Goal: Task Accomplishment & Management: Complete application form

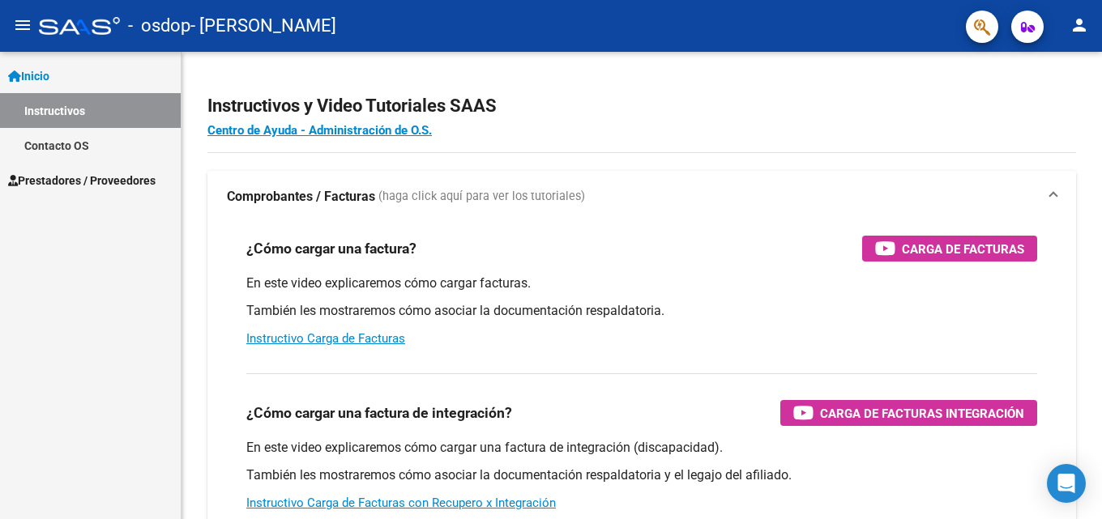
click at [53, 180] on span "Prestadores / Proveedores" at bounding box center [81, 181] width 147 height 18
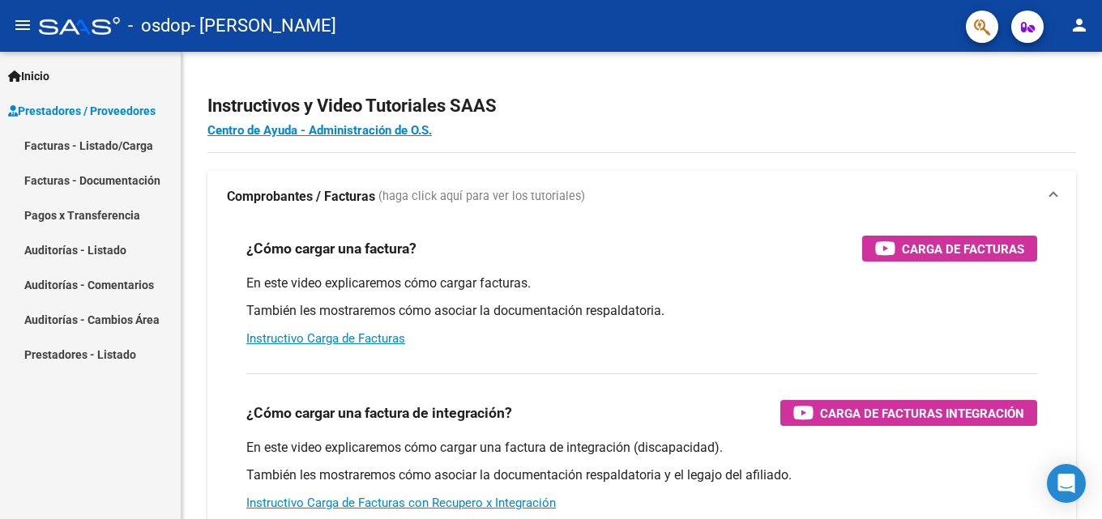
click at [46, 143] on link "Facturas - Listado/Carga" at bounding box center [90, 145] width 181 height 35
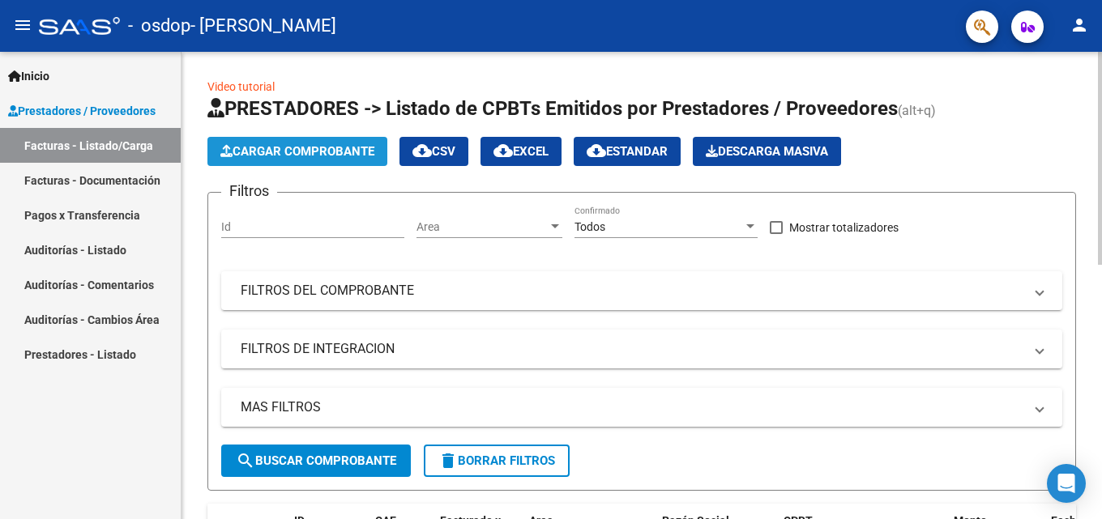
click at [311, 157] on span "Cargar Comprobante" at bounding box center [297, 151] width 154 height 15
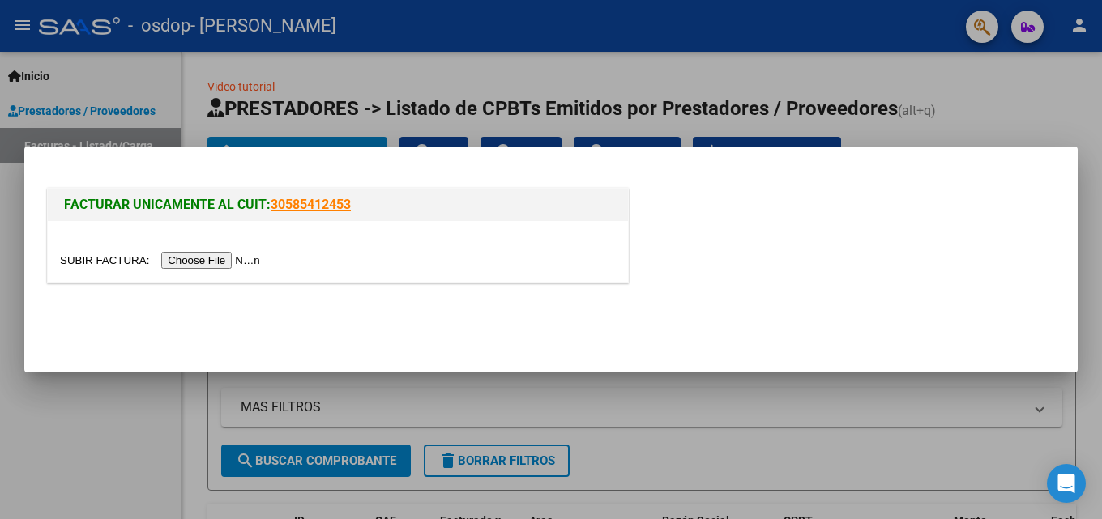
click at [235, 259] on input "file" at bounding box center [162, 260] width 205 height 17
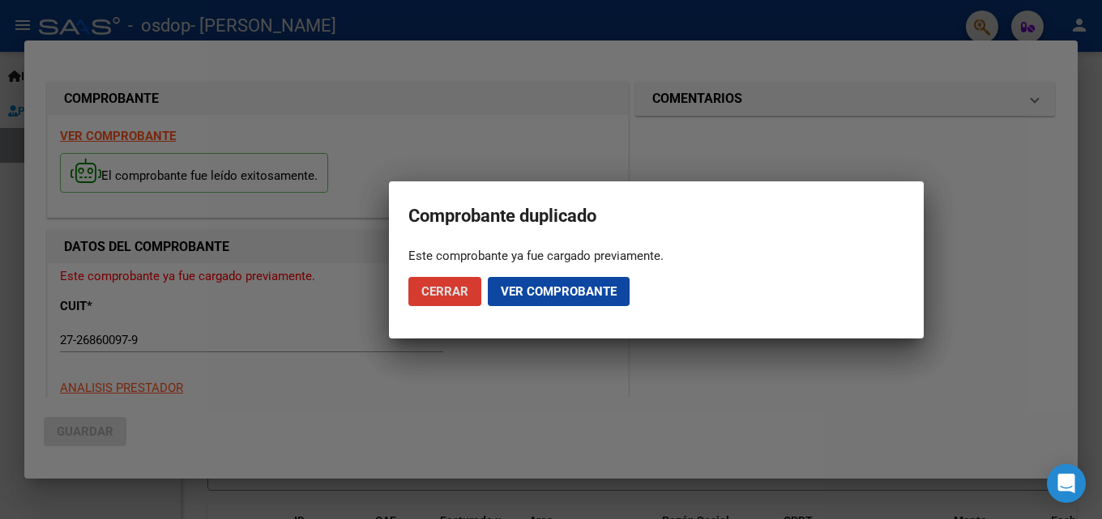
click at [450, 295] on span "Cerrar" at bounding box center [444, 291] width 47 height 15
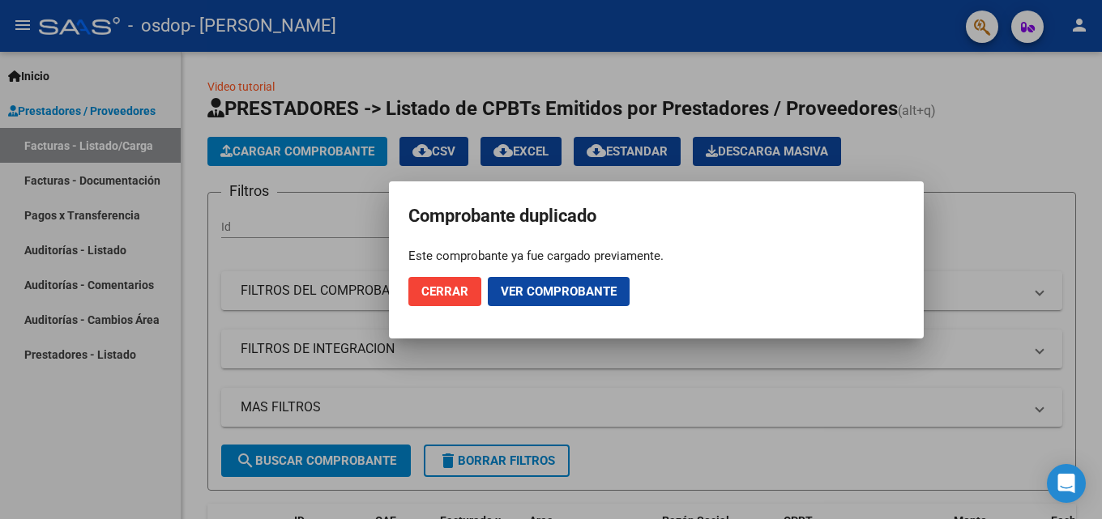
click at [431, 292] on span "Cerrar" at bounding box center [444, 291] width 47 height 15
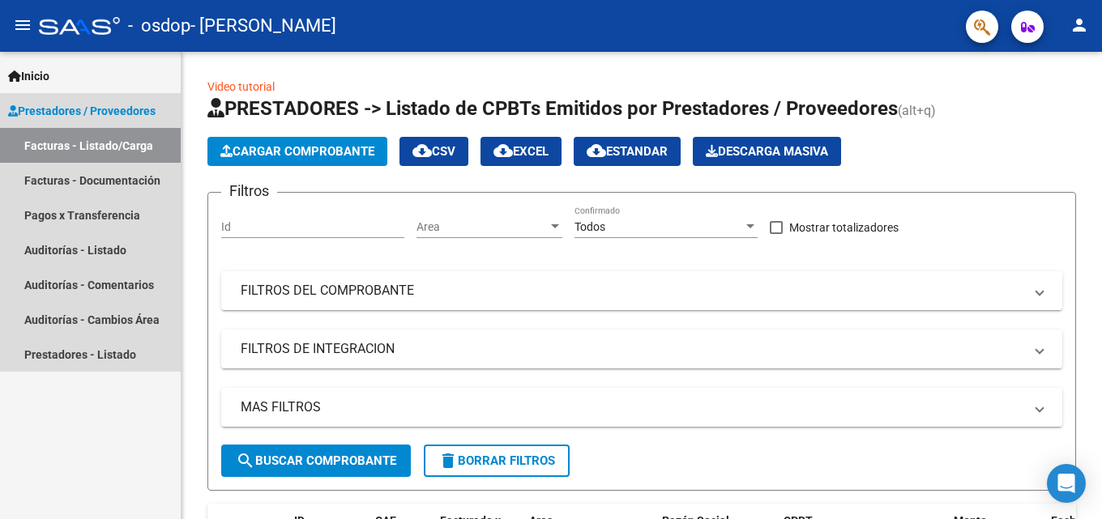
click at [117, 149] on link "Facturas - Listado/Carga" at bounding box center [90, 145] width 181 height 35
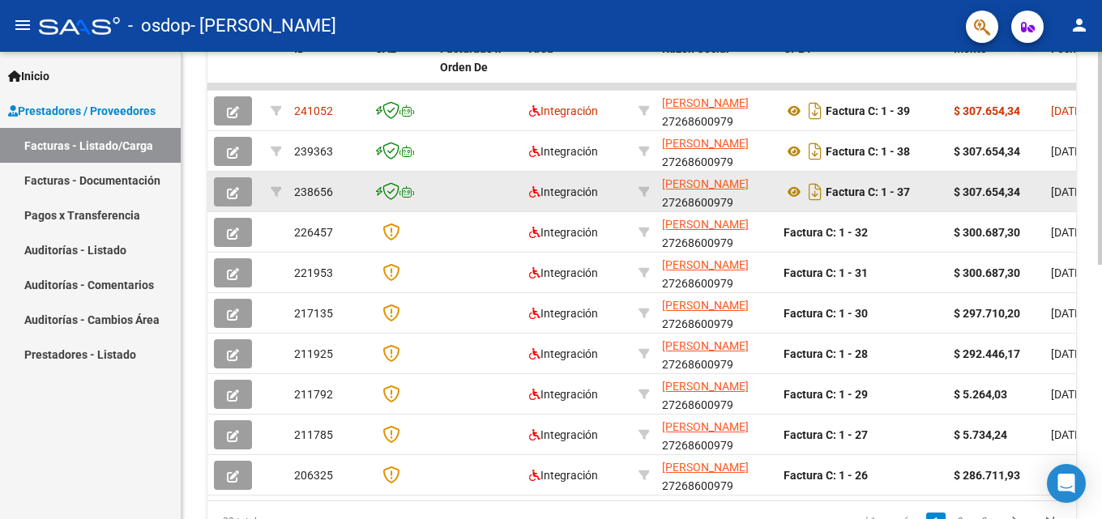
scroll to position [479, 0]
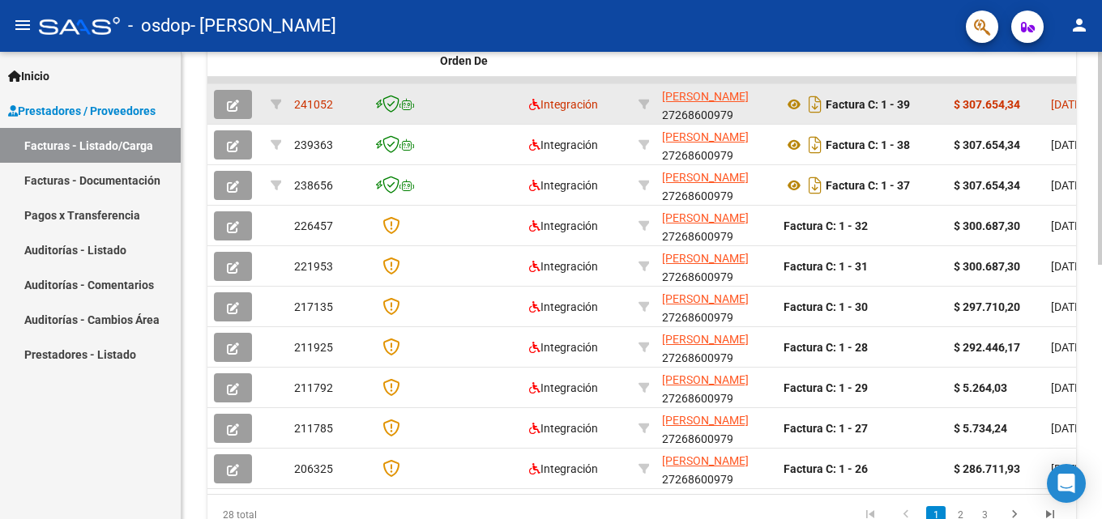
click at [241, 103] on button "button" at bounding box center [233, 104] width 38 height 29
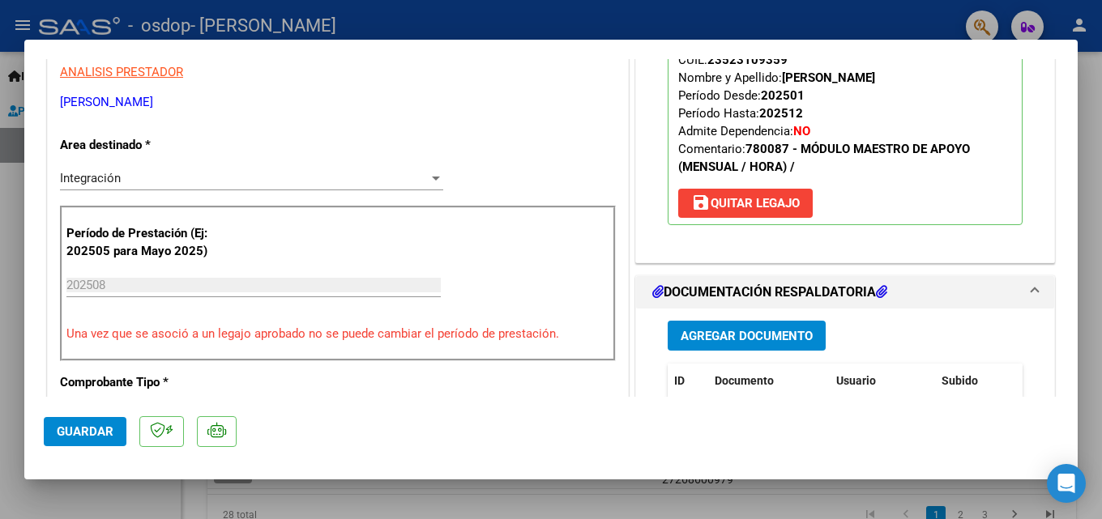
scroll to position [324, 0]
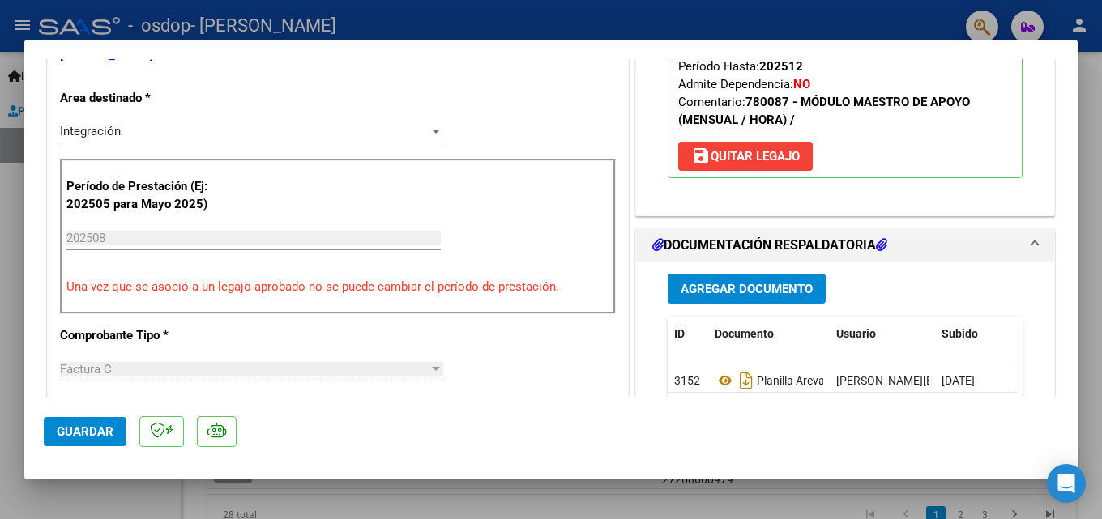
click at [1093, 233] on div at bounding box center [551, 259] width 1102 height 519
type input "$ 0,00"
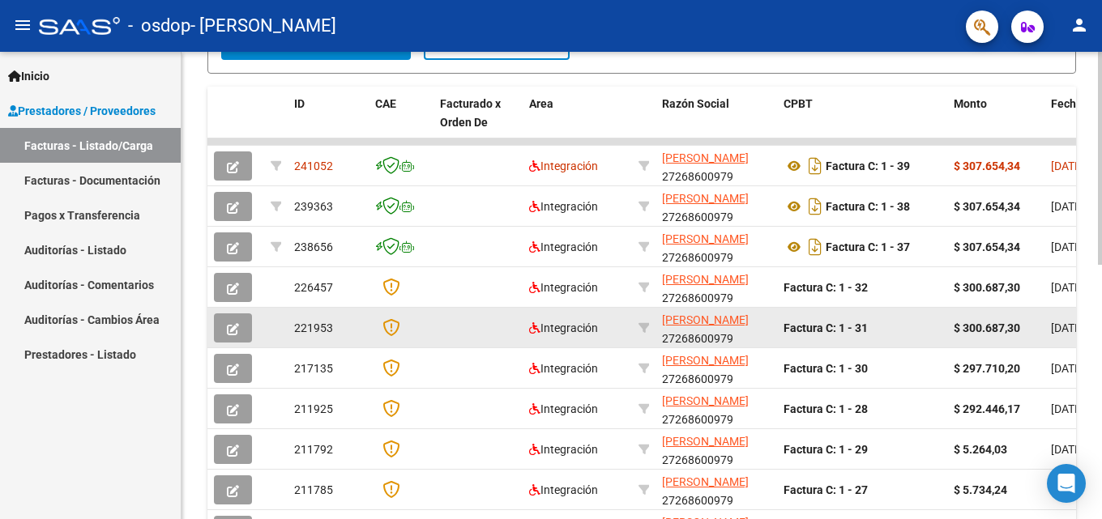
scroll to position [479, 0]
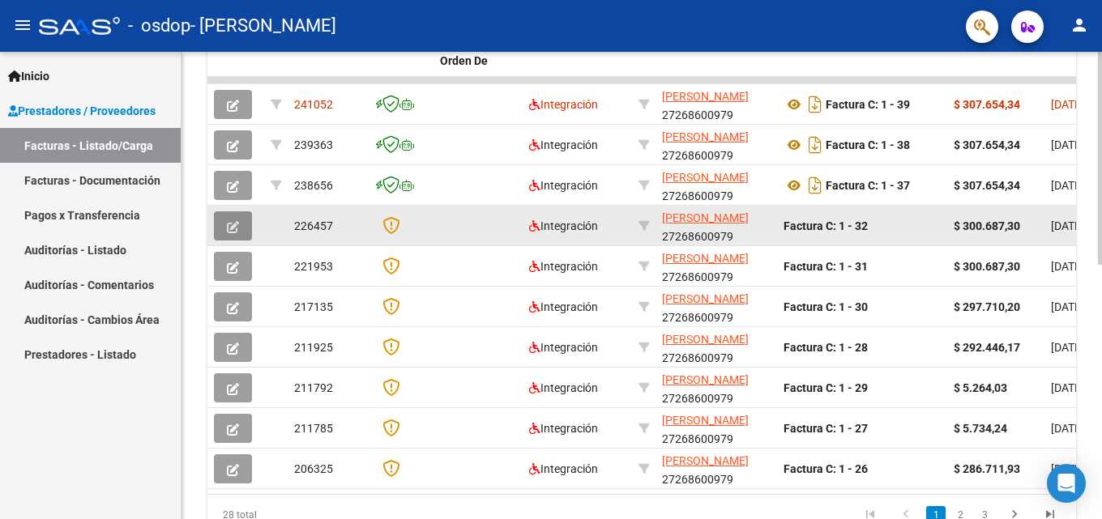
click at [230, 233] on button "button" at bounding box center [233, 225] width 38 height 29
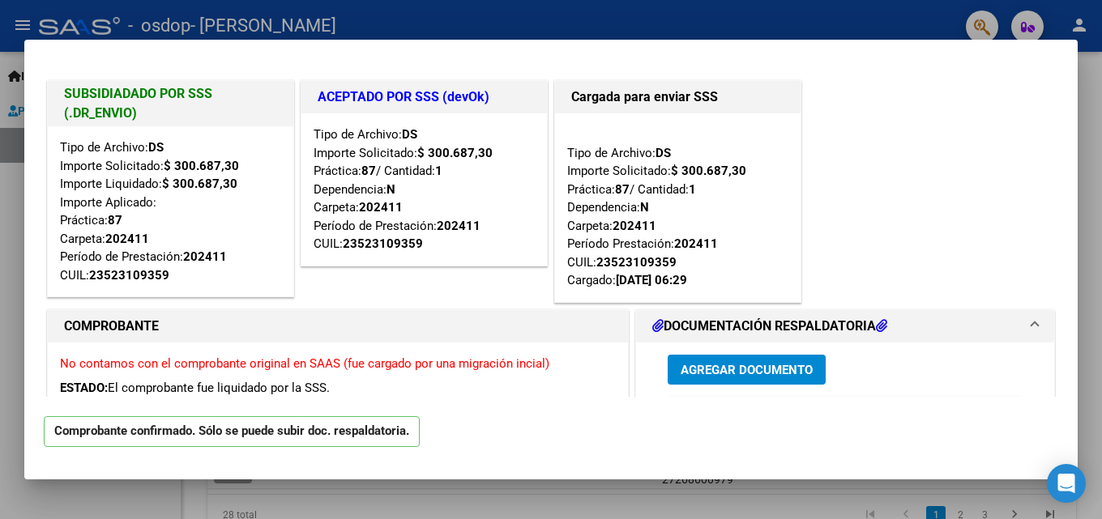
click at [1084, 146] on div at bounding box center [551, 259] width 1102 height 519
type input "$ 0,00"
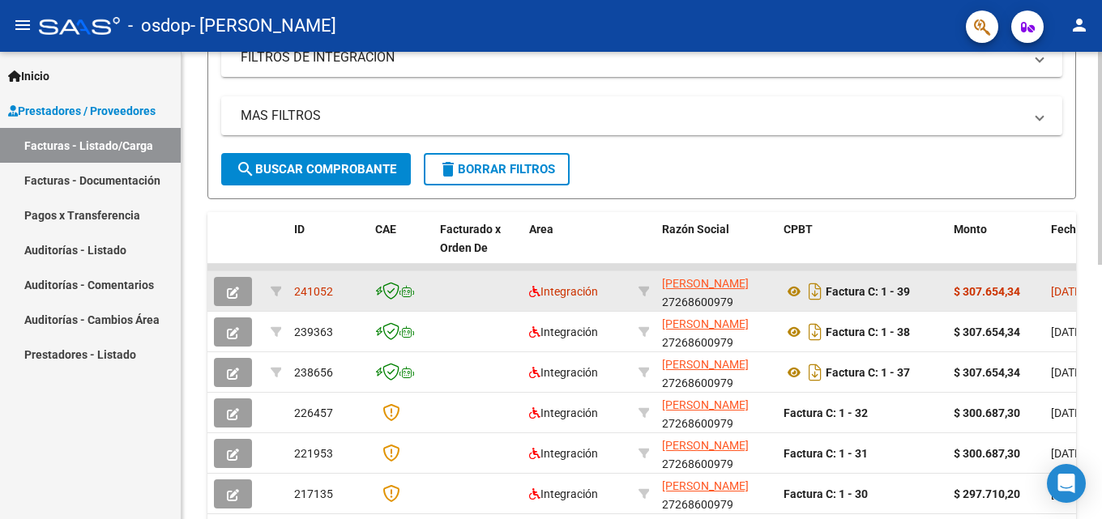
scroll to position [317, 0]
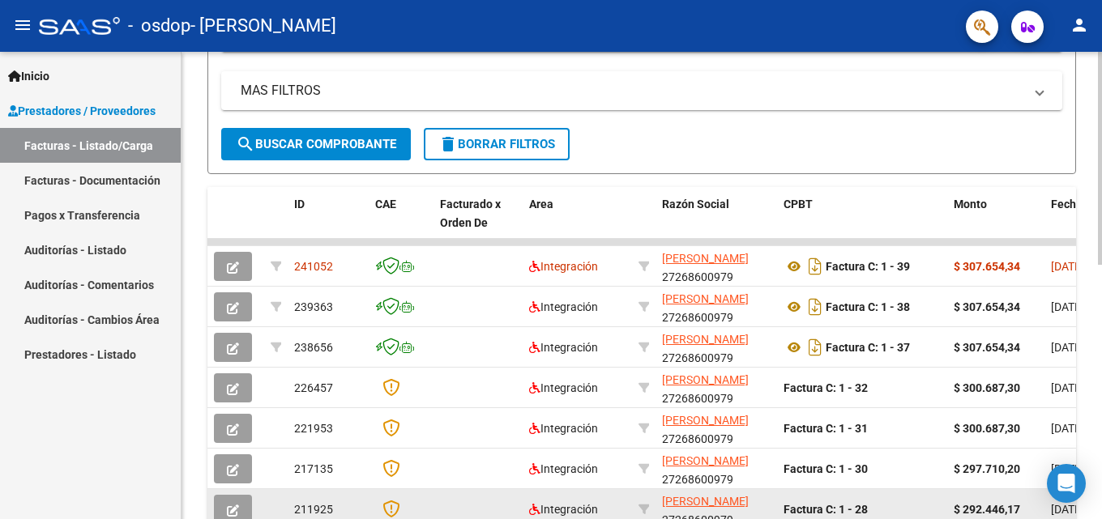
click at [344, 501] on div "211925" at bounding box center [328, 510] width 68 height 19
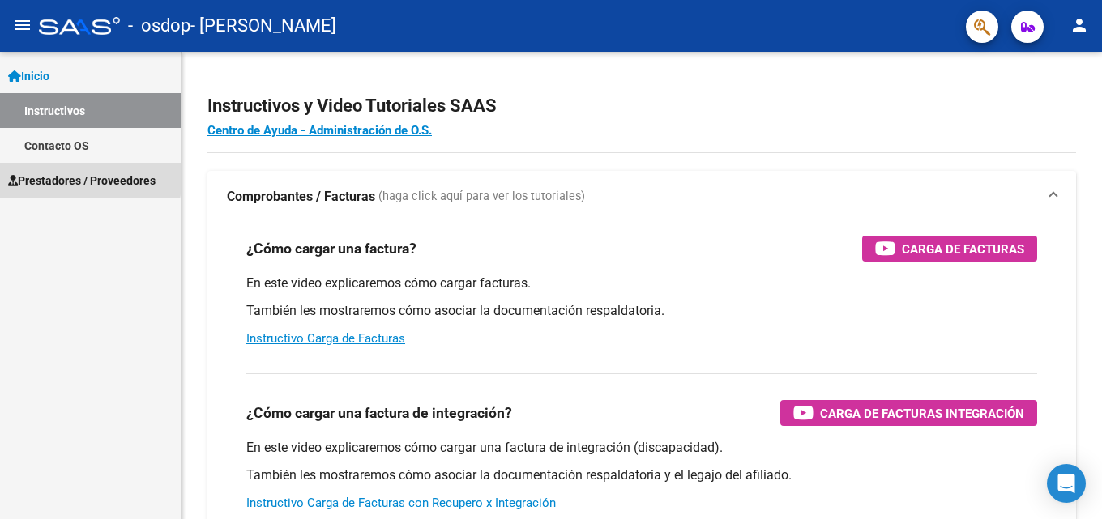
click at [61, 176] on span "Prestadores / Proveedores" at bounding box center [81, 181] width 147 height 18
